Goal: Task Accomplishment & Management: Use online tool/utility

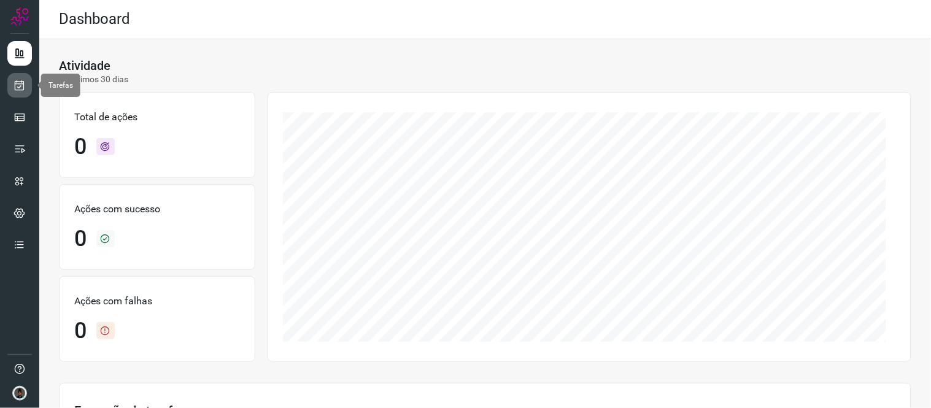
click at [17, 89] on icon at bounding box center [20, 85] width 13 height 12
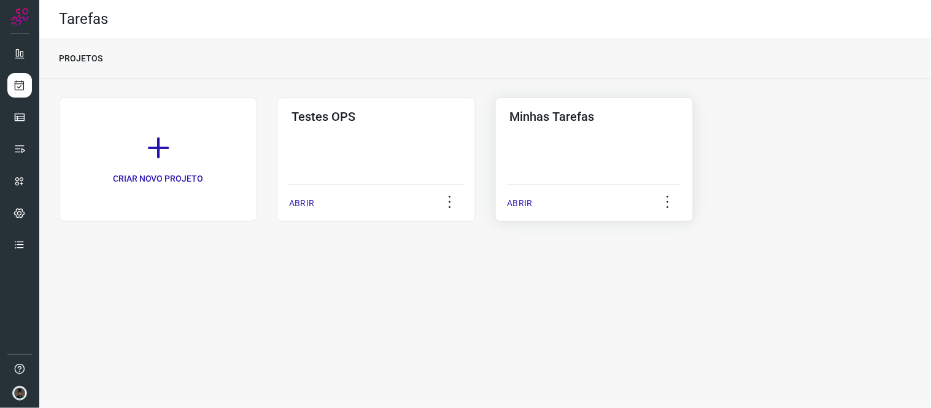
click at [587, 120] on h3 "Minhas Tarefas" at bounding box center [594, 116] width 169 height 15
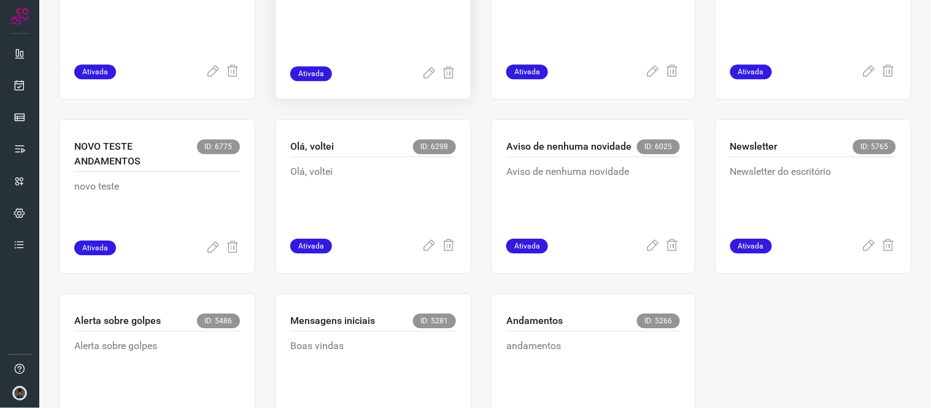
scroll to position [750, 0]
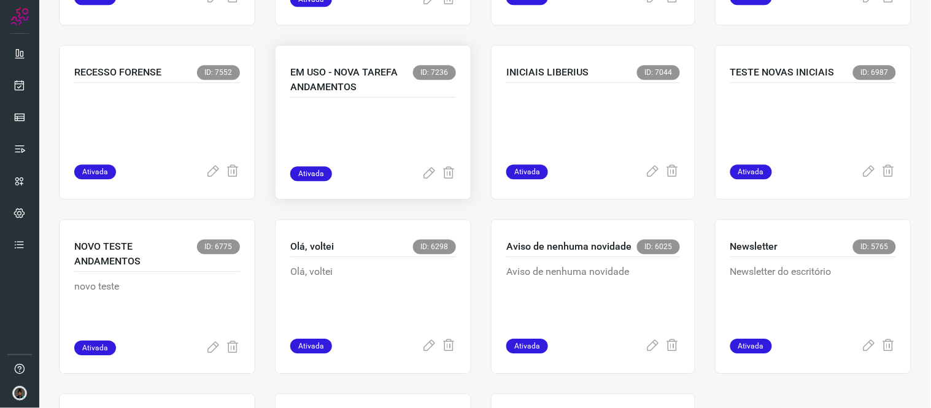
click at [382, 148] on p at bounding box center [373, 135] width 166 height 61
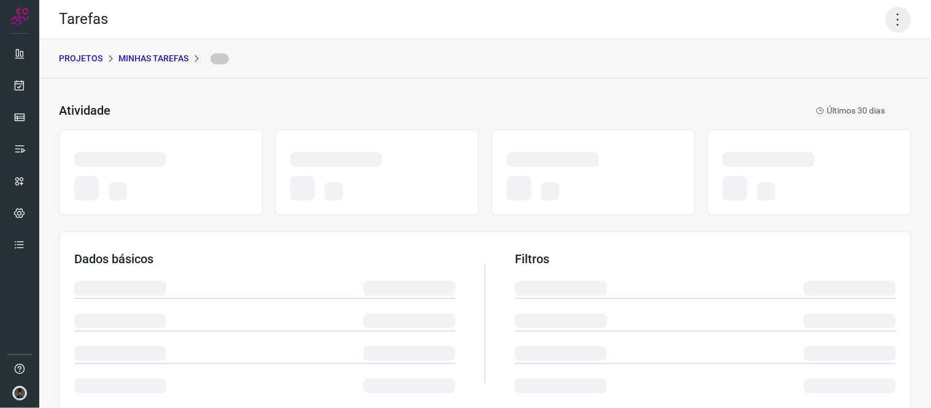
click at [891, 17] on icon at bounding box center [899, 20] width 26 height 26
click at [820, 55] on div "PROJETOS Minhas Tarefas" at bounding box center [485, 58] width 892 height 39
click at [893, 23] on icon at bounding box center [899, 20] width 26 height 26
click at [886, 15] on icon at bounding box center [899, 20] width 26 height 26
drag, startPoint x: 821, startPoint y: 66, endPoint x: 846, endPoint y: 109, distance: 49.5
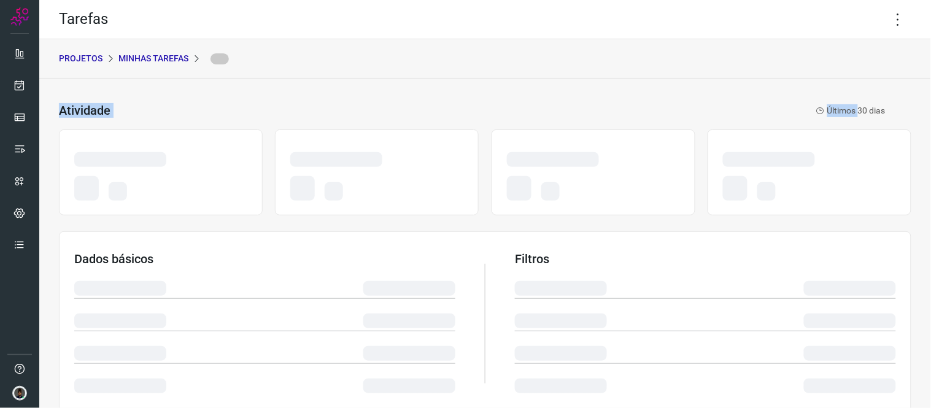
click at [846, 109] on div "Tarefas PROJETOS Minhas Tarefas Atividade Últimos 30 dias Dados básicos Filtros…" at bounding box center [485, 204] width 892 height 408
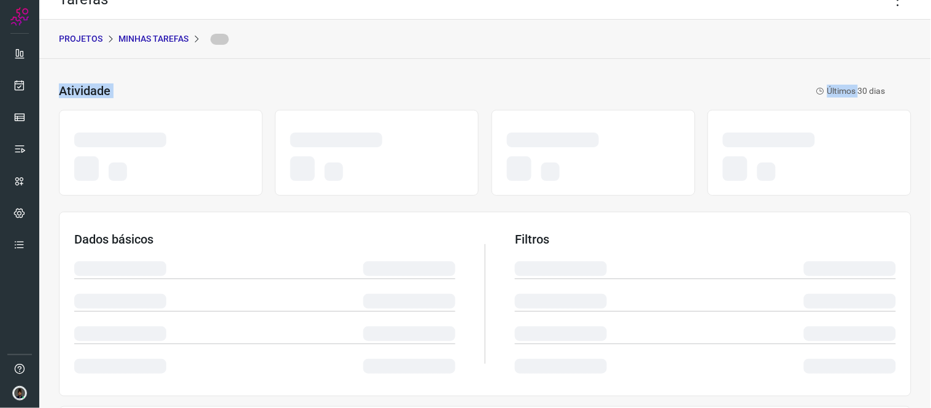
scroll to position [23, 0]
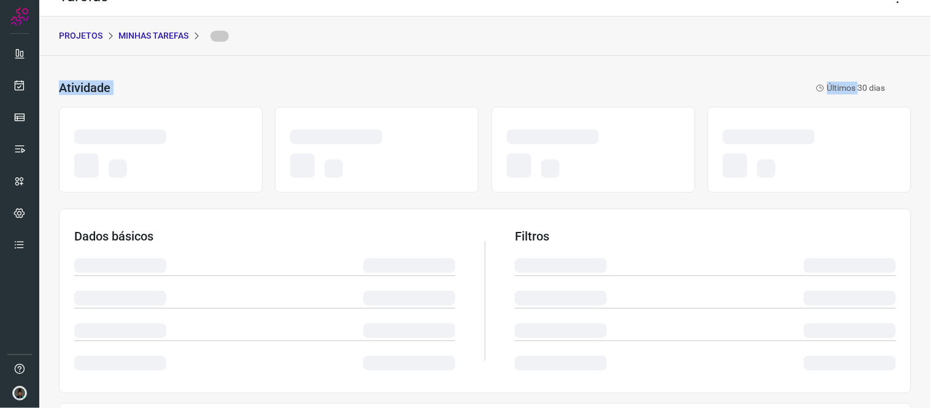
click at [837, 86] on p "Últimos 30 dias" at bounding box center [850, 88] width 69 height 13
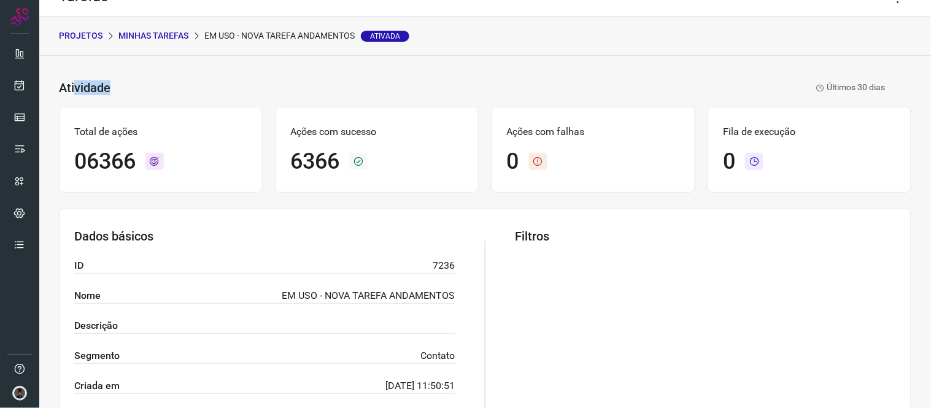
drag, startPoint x: 806, startPoint y: 85, endPoint x: 71, endPoint y: 77, distance: 734.9
click at [71, 77] on div "Atividade EM USO - NOVA TAREFA ANDAMENTOS Ativada Últimos 30 dias" at bounding box center [485, 88] width 853 height 26
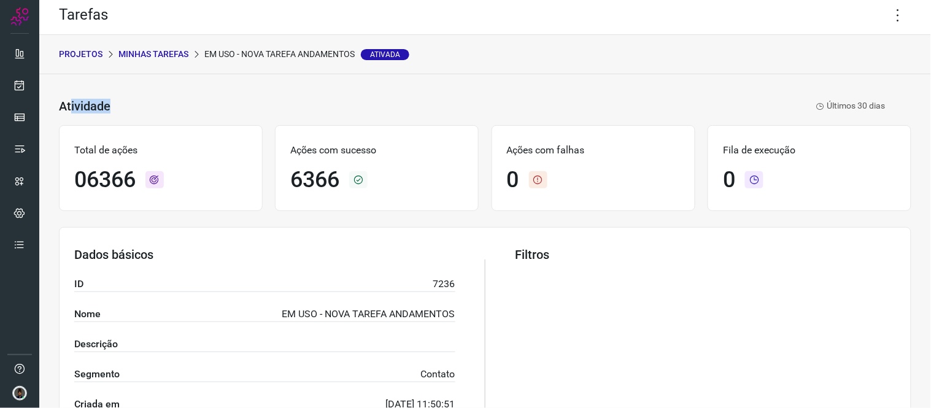
scroll to position [0, 0]
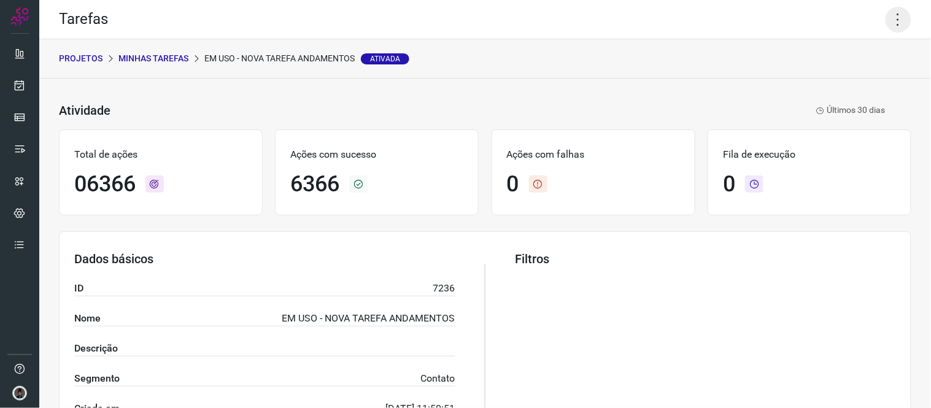
click at [893, 22] on icon at bounding box center [899, 20] width 26 height 26
click at [838, 76] on li "Executar" at bounding box center [845, 80] width 112 height 20
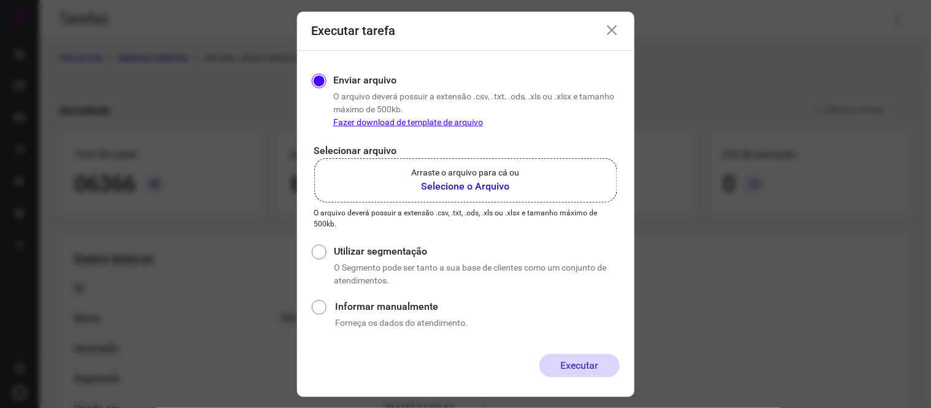
click at [435, 185] on b "Selecione o Arquivo" at bounding box center [466, 186] width 108 height 15
click at [0, 0] on input "Arraste o arquivo para cá ou Selecione o Arquivo" at bounding box center [0, 0] width 0 height 0
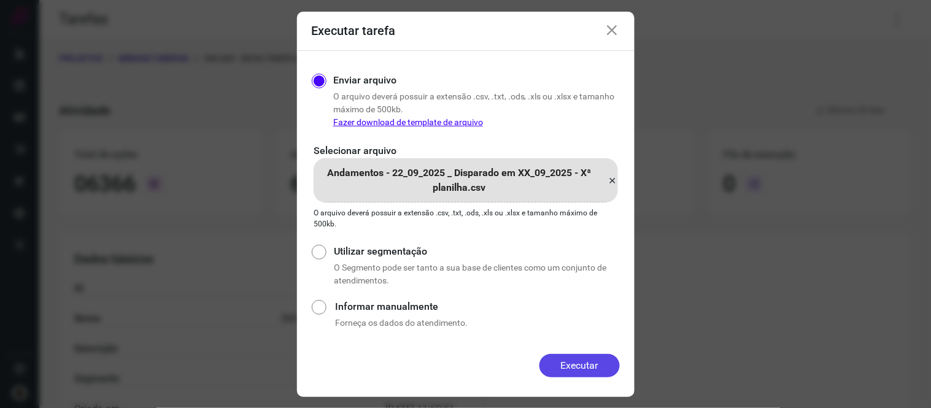
click at [550, 367] on button "Executar" at bounding box center [580, 365] width 80 height 23
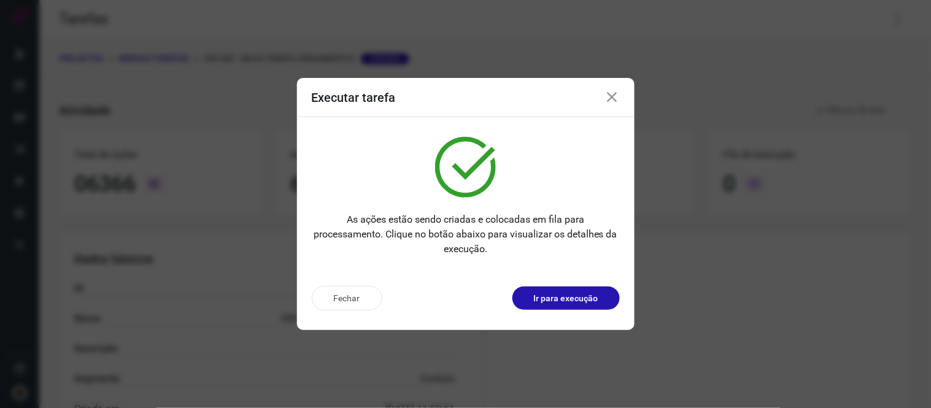
click at [611, 89] on div "Executar tarefa" at bounding box center [466, 97] width 338 height 39
click at [606, 96] on icon at bounding box center [612, 97] width 15 height 15
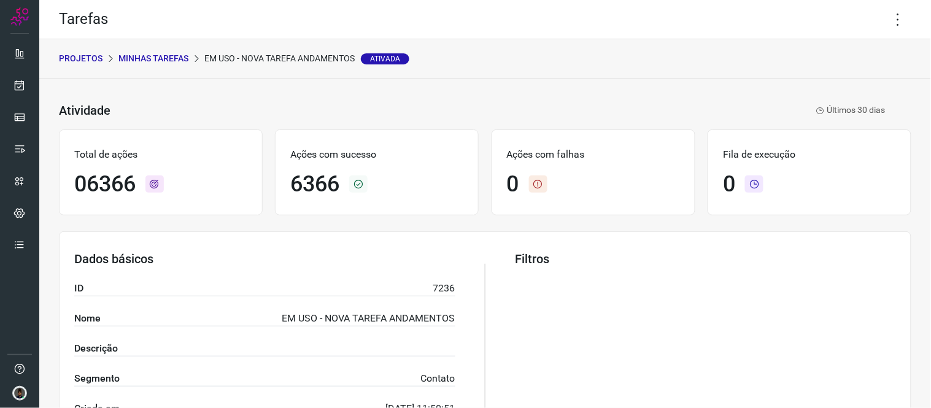
click at [899, 2] on div "Tarefas" at bounding box center [485, 19] width 892 height 39
click at [893, 20] on icon at bounding box center [899, 20] width 26 height 26
click at [836, 82] on li "Executar" at bounding box center [845, 80] width 112 height 20
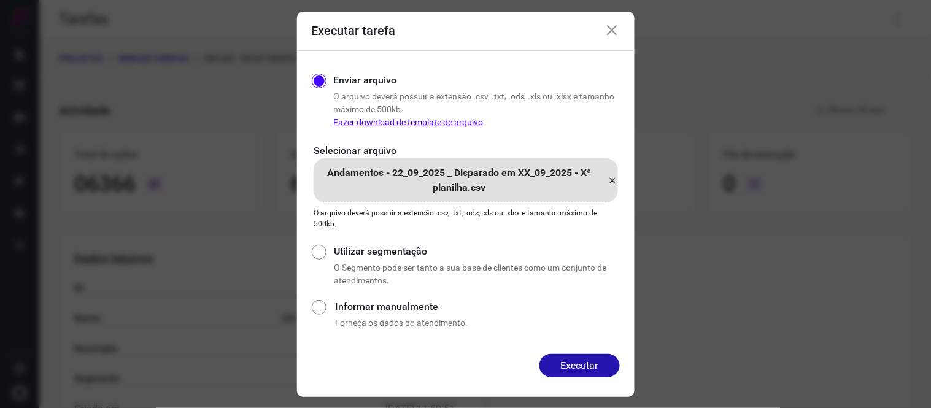
click at [610, 180] on icon at bounding box center [613, 180] width 10 height 15
click at [0, 0] on input "Andamentos - 22_09_2025 _ Disparado em XX_09_2025 - Xª planilha.csv" at bounding box center [0, 0] width 0 height 0
click at [556, 359] on button "Executar" at bounding box center [580, 365] width 80 height 23
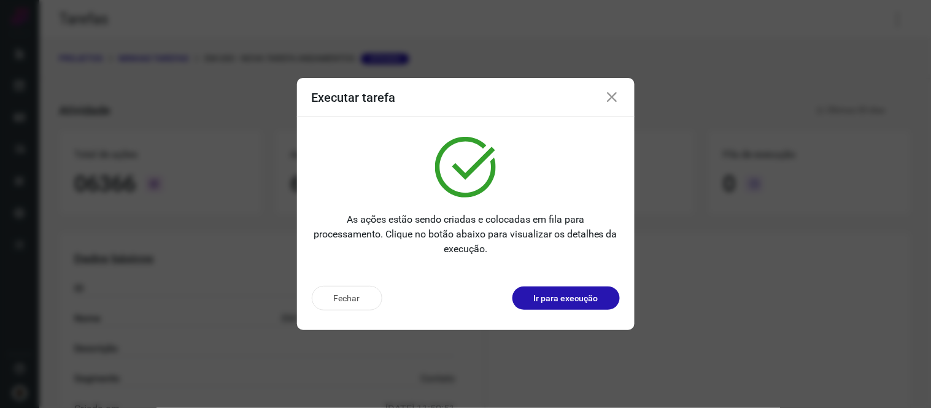
click at [611, 97] on icon at bounding box center [612, 97] width 15 height 15
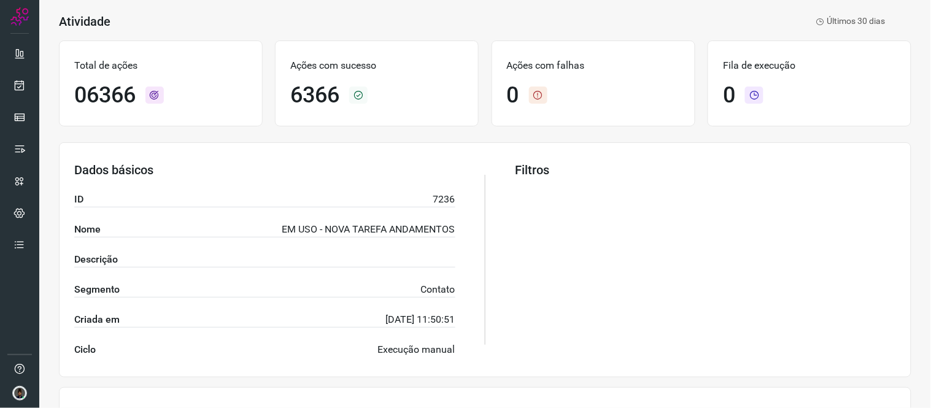
scroll to position [20, 0]
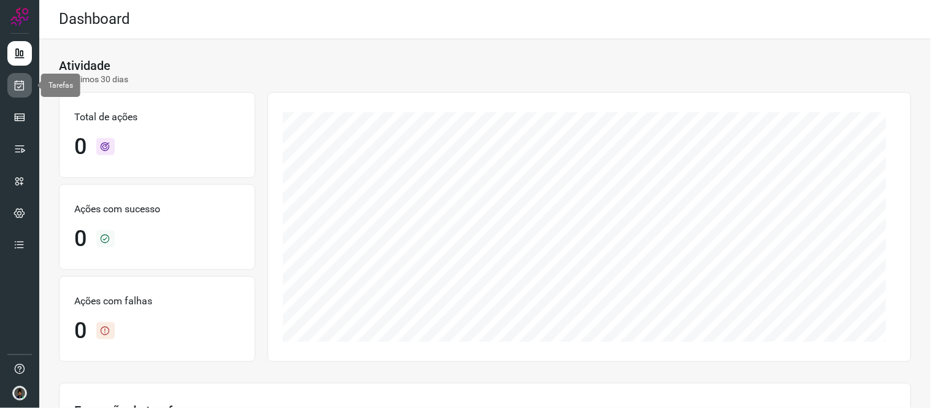
click at [17, 90] on icon at bounding box center [20, 85] width 13 height 12
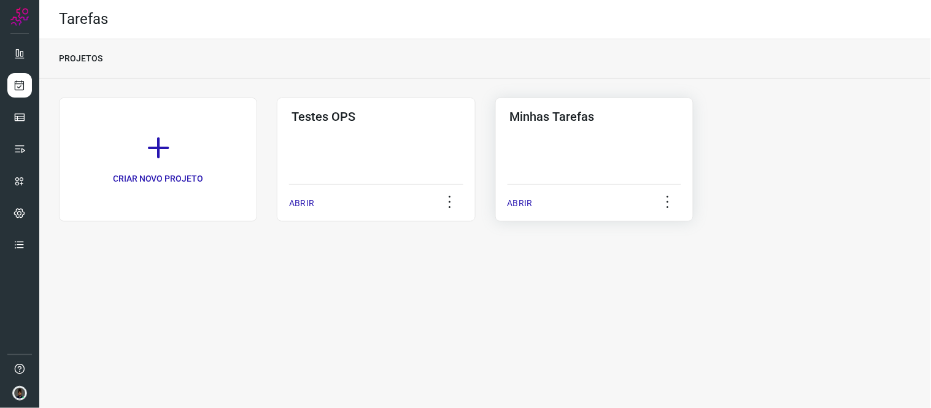
click at [634, 173] on div "Minhas Tarefas ABRIR" at bounding box center [594, 160] width 198 height 124
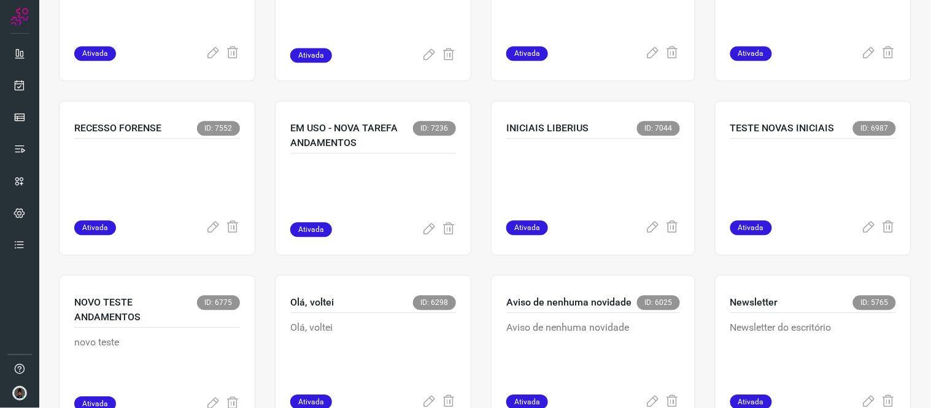
scroll to position [688, 0]
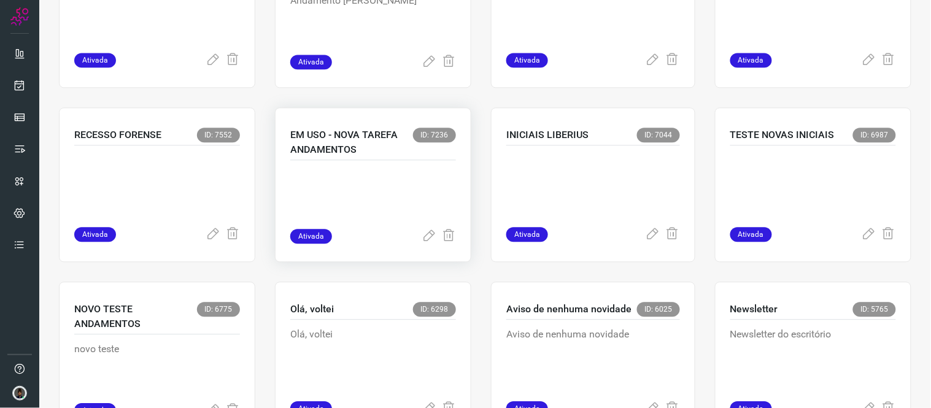
click at [328, 215] on p at bounding box center [373, 198] width 166 height 61
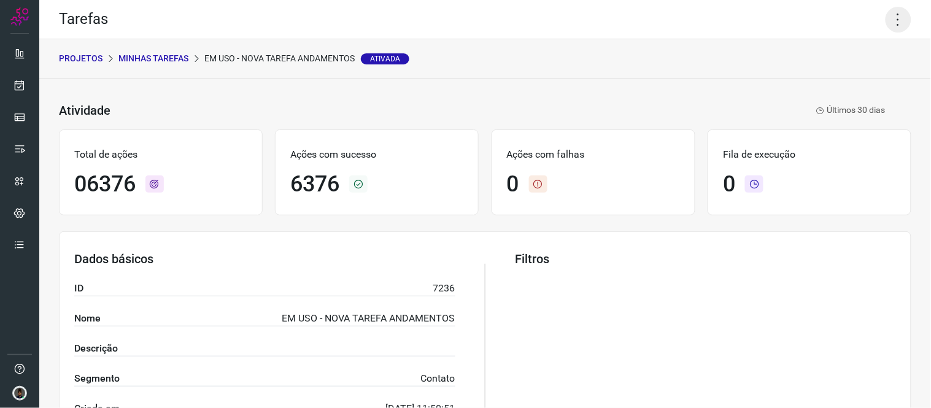
click at [893, 26] on icon at bounding box center [899, 20] width 26 height 26
click at [830, 75] on li "Executar" at bounding box center [845, 80] width 112 height 20
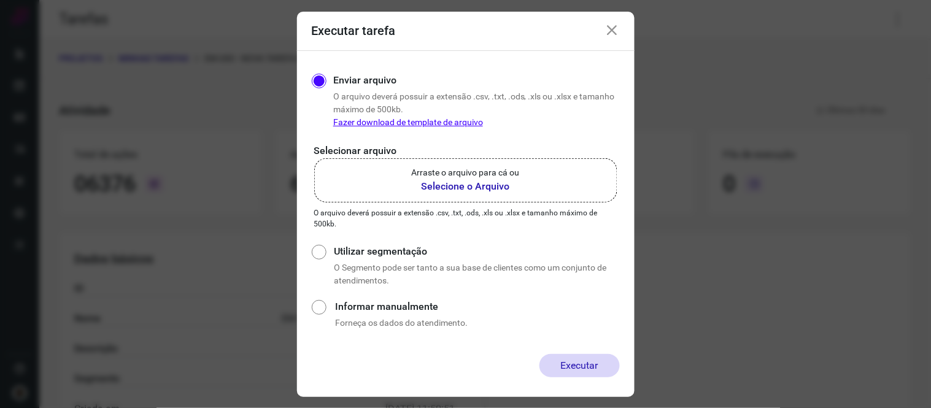
click at [513, 172] on p "Arraste o arquivo para cá ou" at bounding box center [466, 172] width 108 height 13
click at [0, 0] on input "Arraste o arquivo para cá ou Selecione o Arquivo" at bounding box center [0, 0] width 0 height 0
click at [488, 188] on b "Selecione o Arquivo" at bounding box center [466, 186] width 108 height 15
click at [0, 0] on input "Arraste o arquivo para cá ou Selecione o Arquivo" at bounding box center [0, 0] width 0 height 0
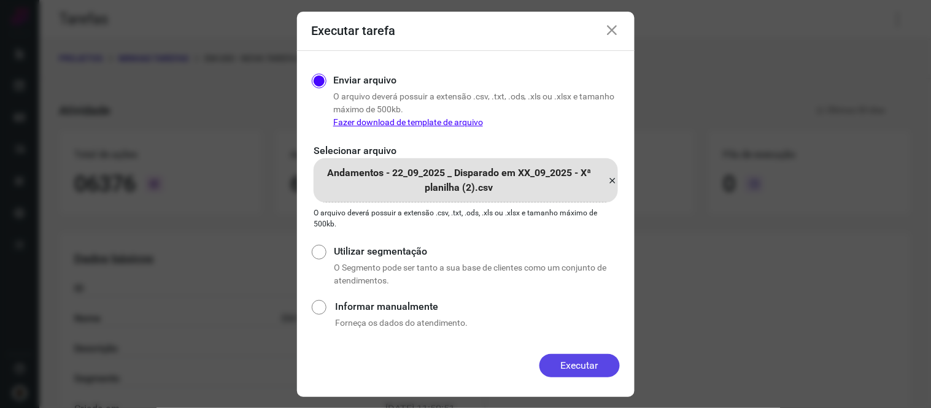
click at [581, 363] on button "Executar" at bounding box center [580, 365] width 80 height 23
